Goal: Information Seeking & Learning: Learn about a topic

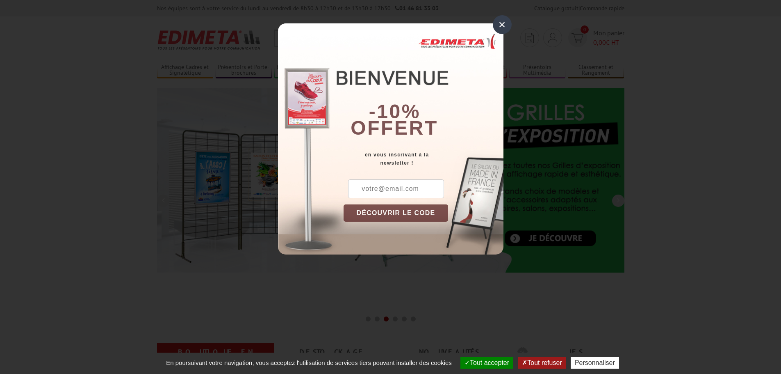
click at [497, 22] on div "×" at bounding box center [502, 24] width 19 height 19
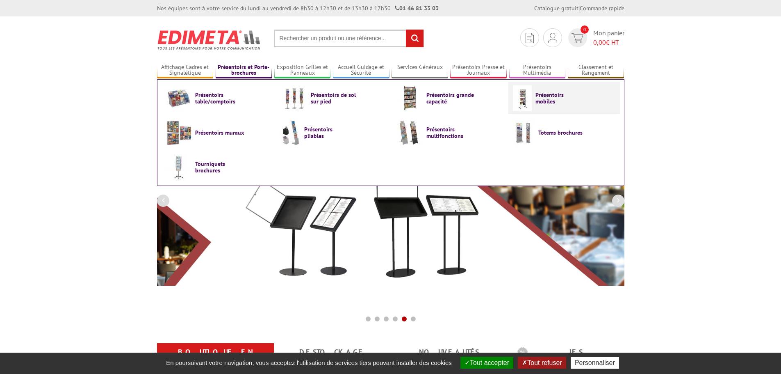
click at [518, 99] on span "Présentoirs mobiles" at bounding box center [560, 97] width 49 height 13
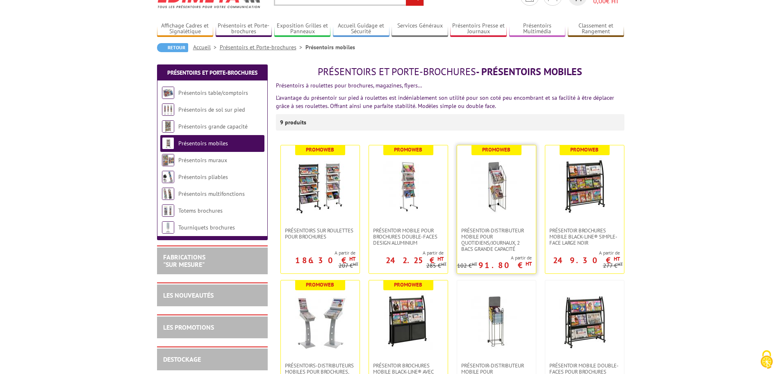
scroll to position [41, 0]
click at [309, 173] on img at bounding box center [320, 186] width 57 height 57
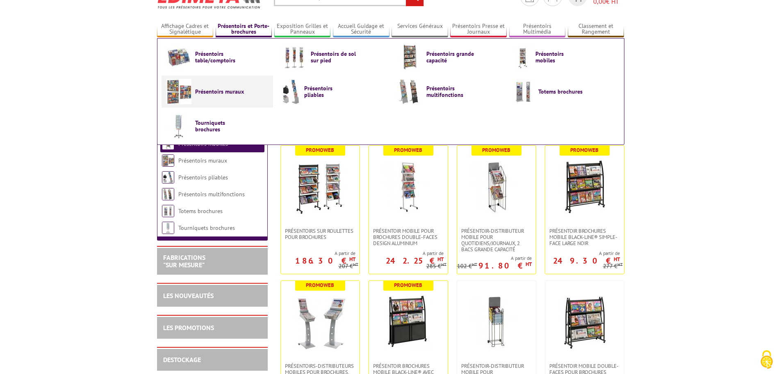
click at [209, 93] on span "Présentoirs muraux" at bounding box center [219, 91] width 49 height 7
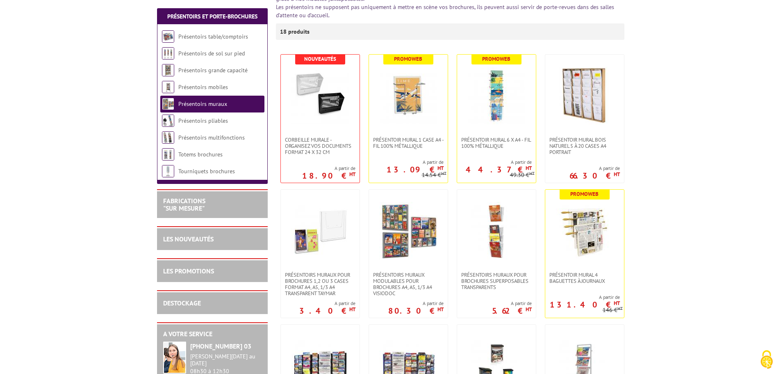
scroll to position [164, 0]
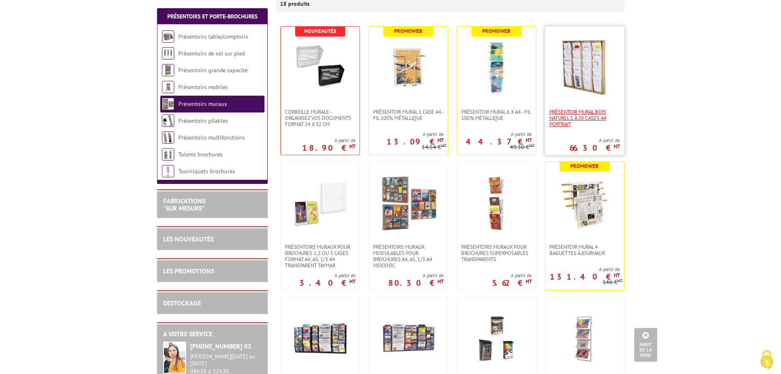
click at [578, 110] on span "Présentoir Mural Bois naturel 5 à 20 cases A4 Portrait" at bounding box center [585, 118] width 71 height 18
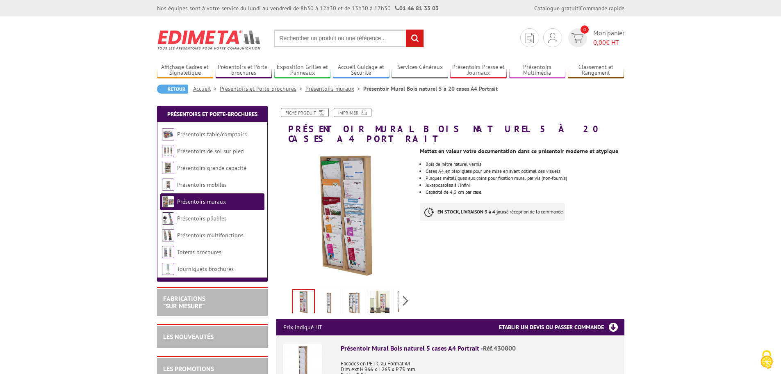
click at [380, 292] on img at bounding box center [380, 302] width 20 height 25
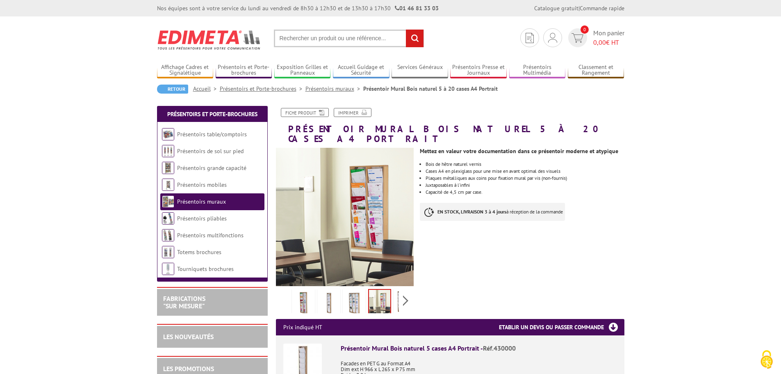
click at [356, 291] on img at bounding box center [354, 302] width 20 height 25
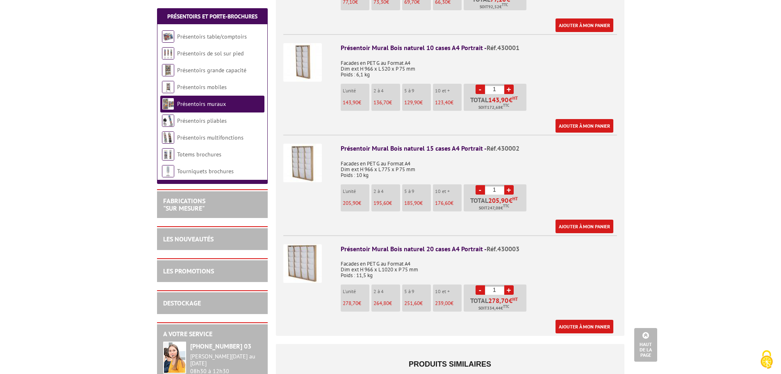
scroll to position [410, 0]
